Goal: Task Accomplishment & Management: Use online tool/utility

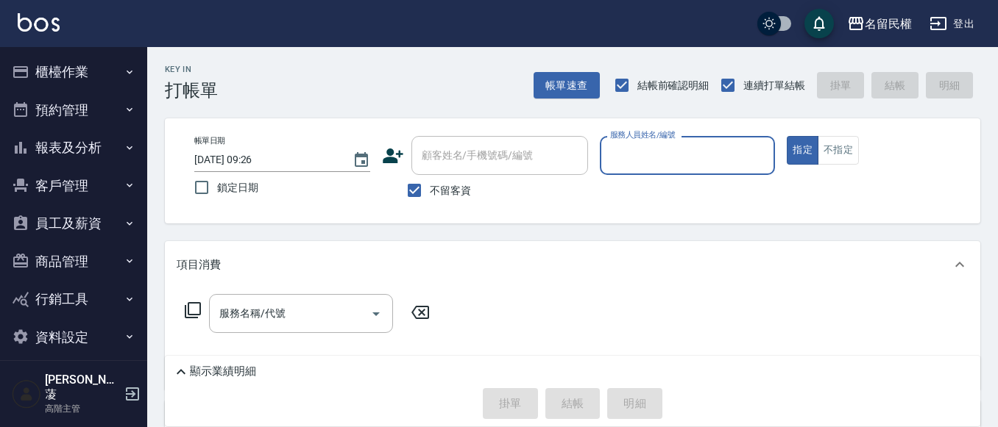
click at [117, 70] on button "櫃檯作業" at bounding box center [73, 72] width 135 height 38
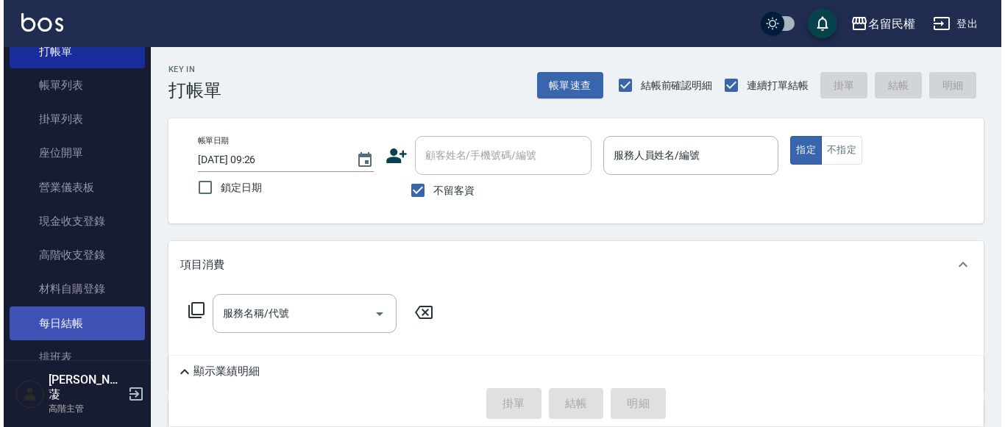
scroll to position [147, 0]
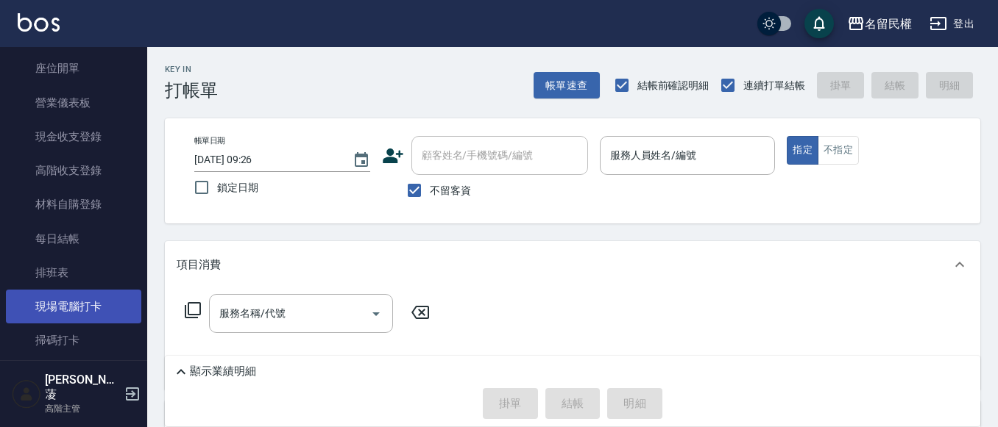
click at [49, 310] on link "現場電腦打卡" at bounding box center [73, 307] width 135 height 34
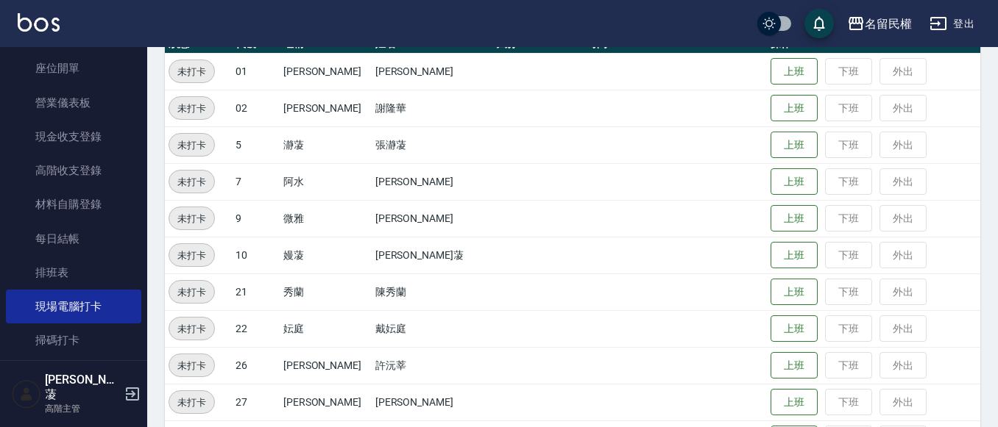
scroll to position [221, 0]
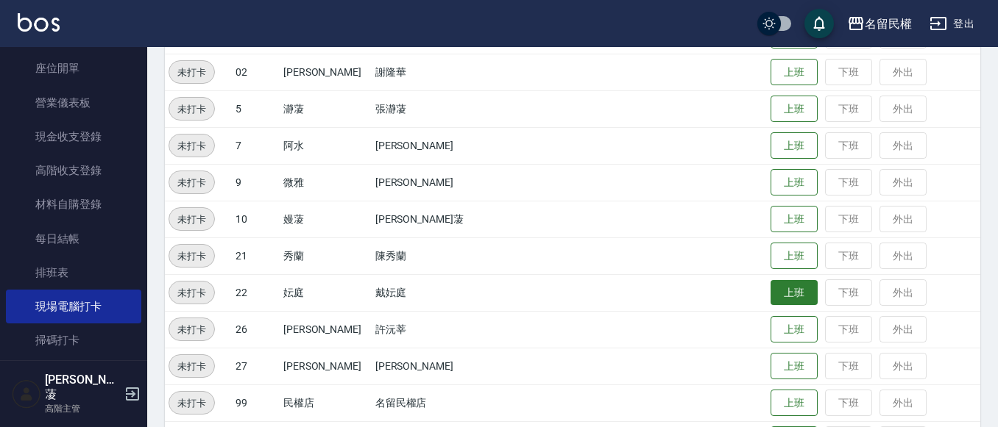
click at [770, 296] on button "上班" at bounding box center [793, 293] width 47 height 26
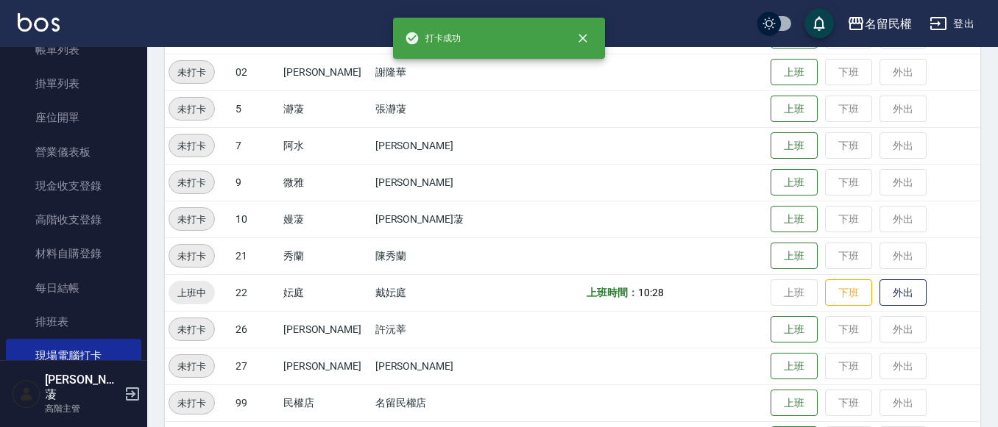
scroll to position [0, 0]
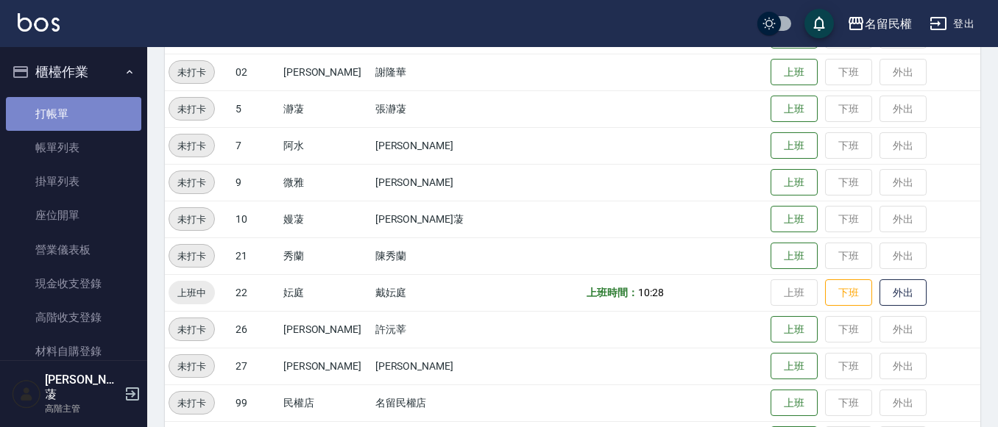
click at [104, 112] on link "打帳單" at bounding box center [73, 114] width 135 height 34
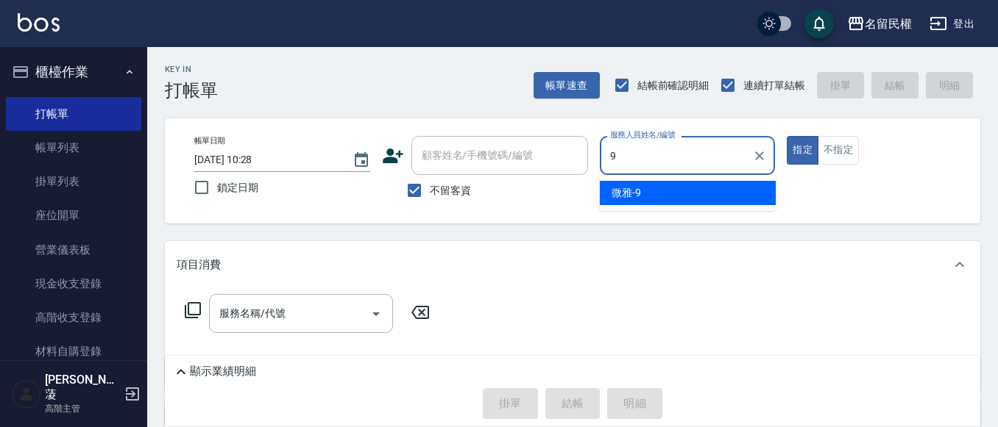
type input "微雅-9"
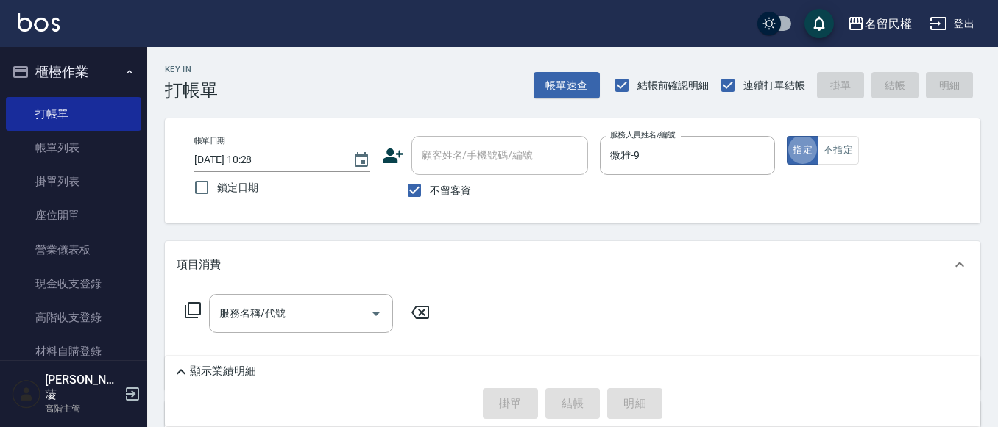
type button "true"
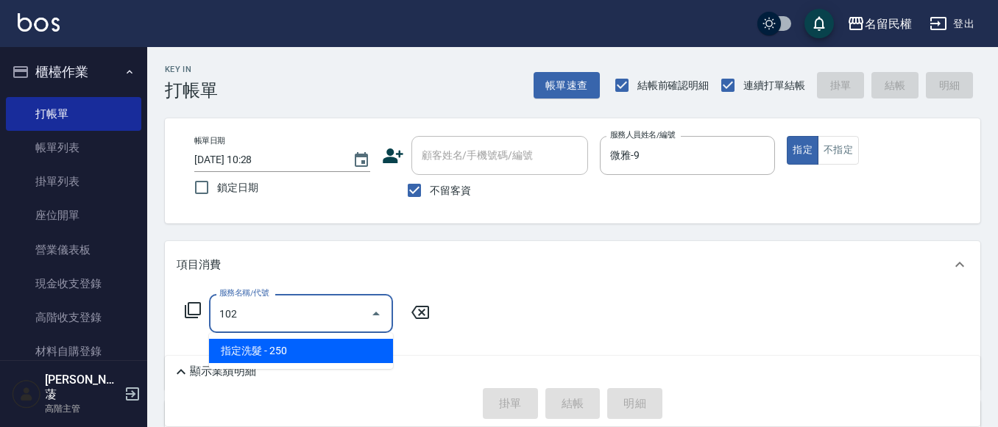
type input "指定洗髮(102)"
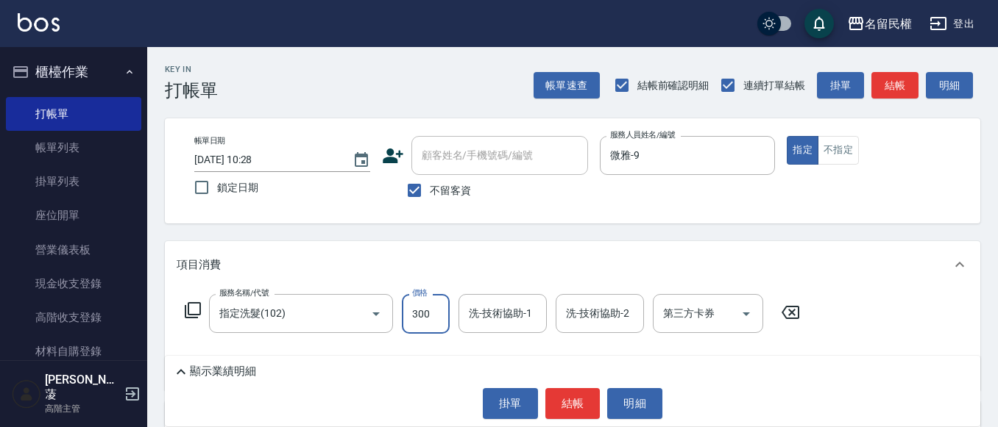
type input "300"
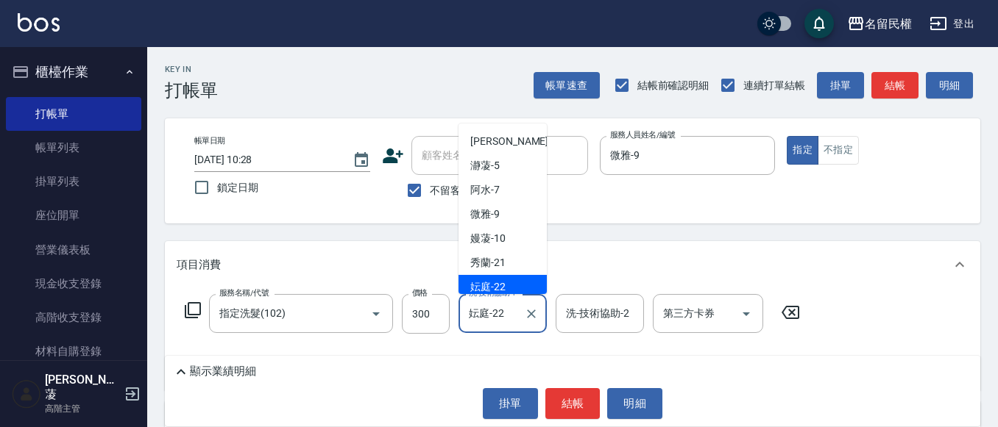
click at [516, 313] on input "妘庭-22" at bounding box center [491, 314] width 53 height 26
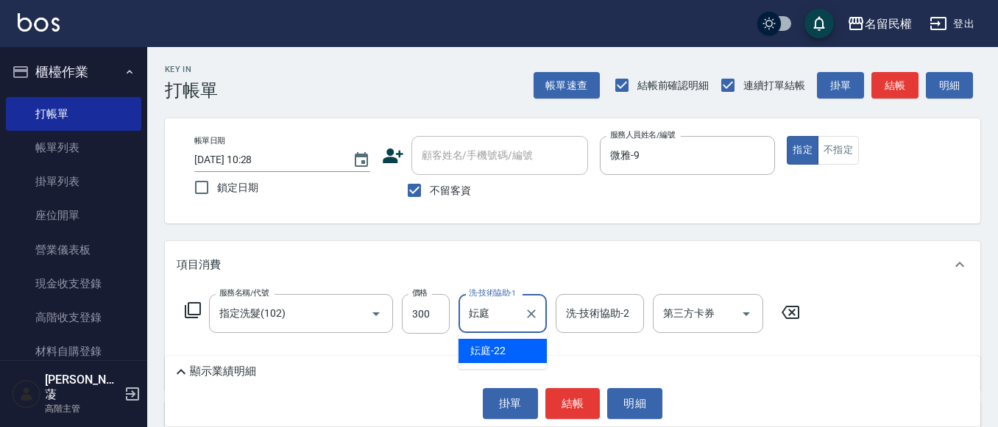
type input "妘"
type input "微雅-9"
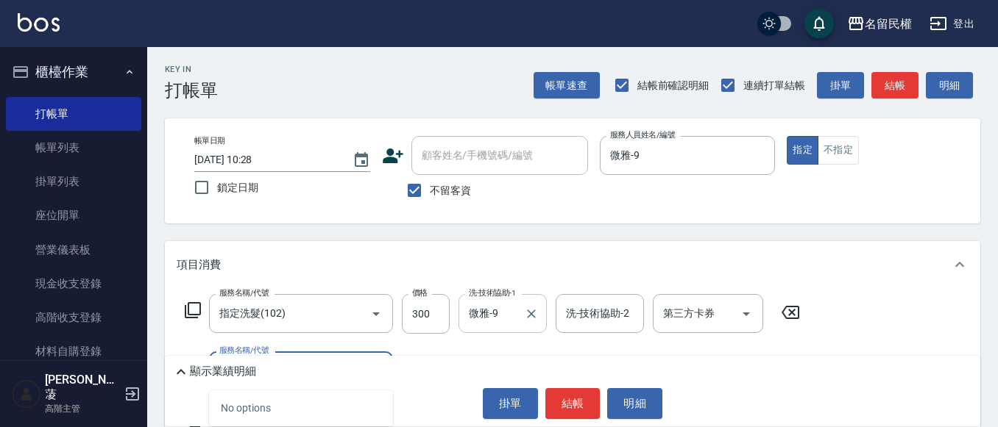
type input "7"
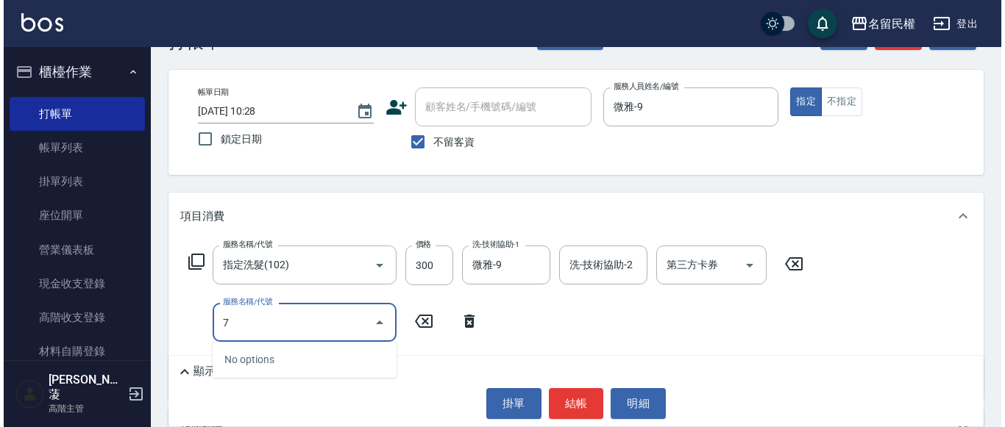
scroll to position [74, 0]
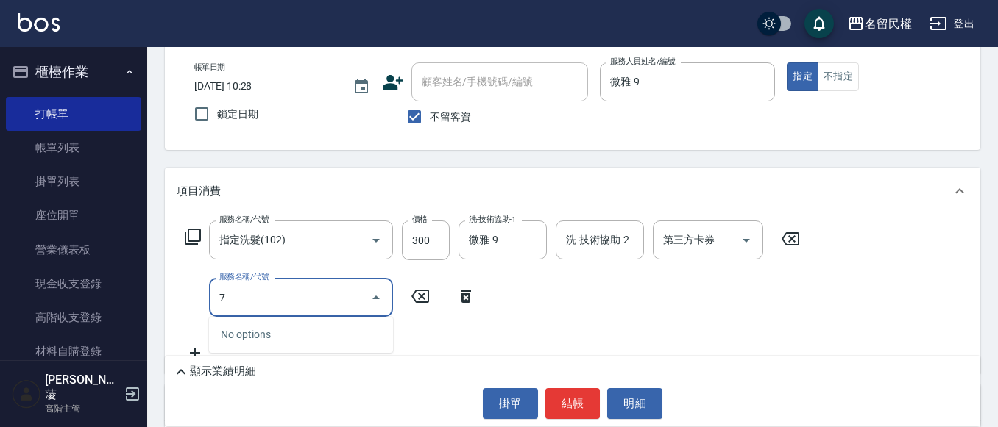
click at [350, 292] on input "7" at bounding box center [290, 298] width 149 height 26
click at [360, 299] on input "7" at bounding box center [290, 298] width 149 height 26
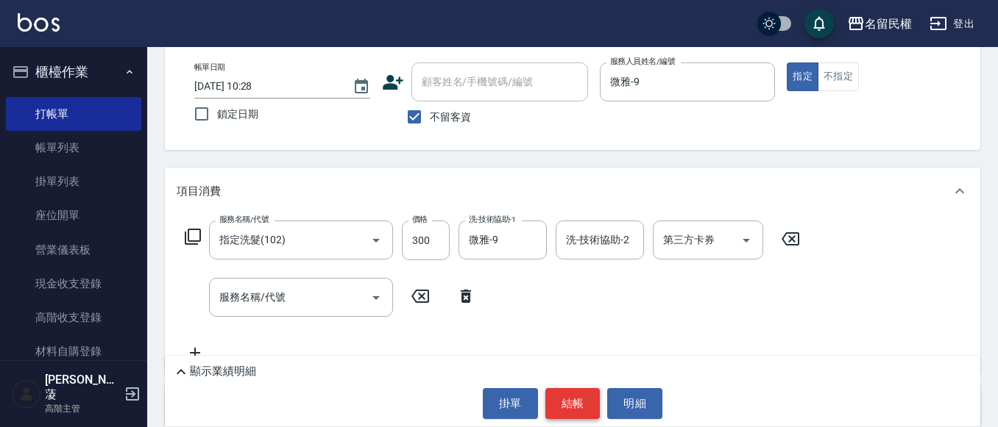
drag, startPoint x: 606, startPoint y: 335, endPoint x: 569, endPoint y: 389, distance: 65.1
click at [568, 388] on div "顯示業績明細 掛單 結帳 明細" at bounding box center [572, 391] width 815 height 71
click at [573, 391] on button "結帳" at bounding box center [572, 403] width 55 height 31
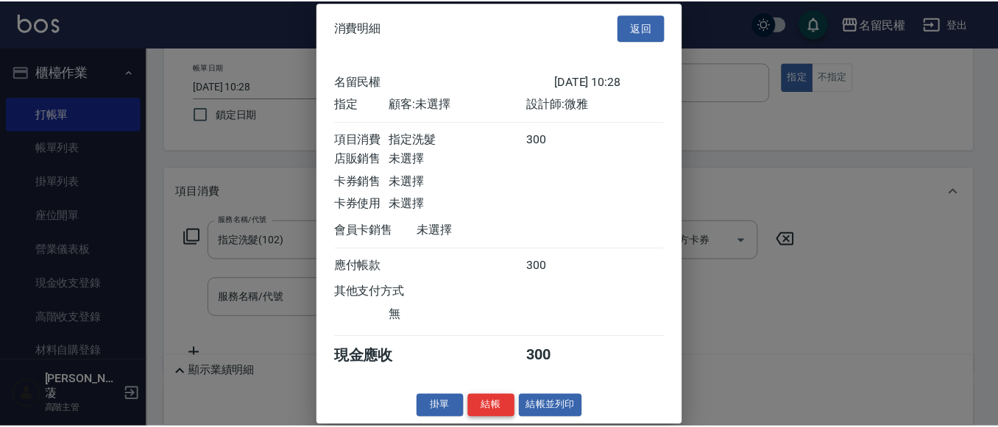
scroll to position [19, 0]
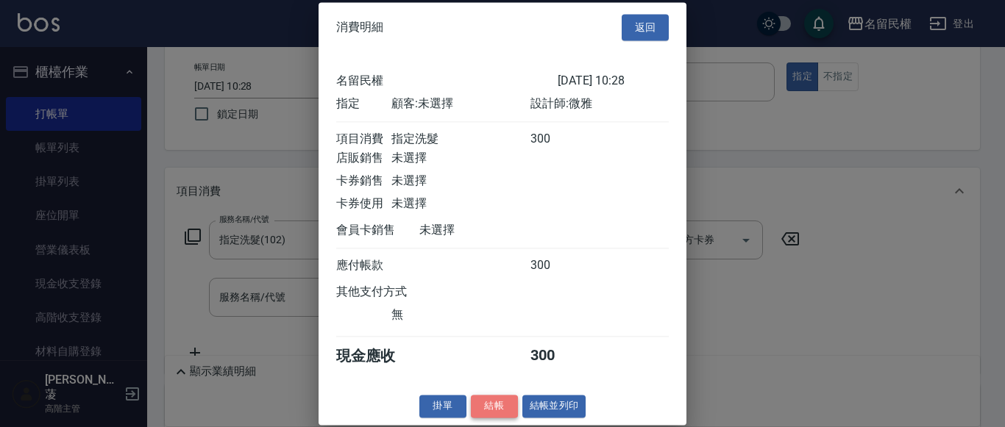
click at [487, 408] on button "結帳" at bounding box center [494, 406] width 47 height 23
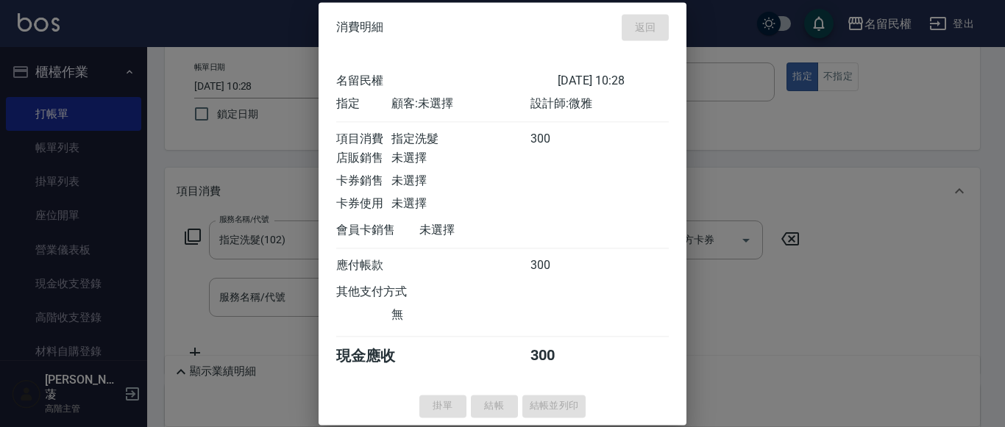
type input "[DATE] 10:37"
